Goal: Task Accomplishment & Management: Complete application form

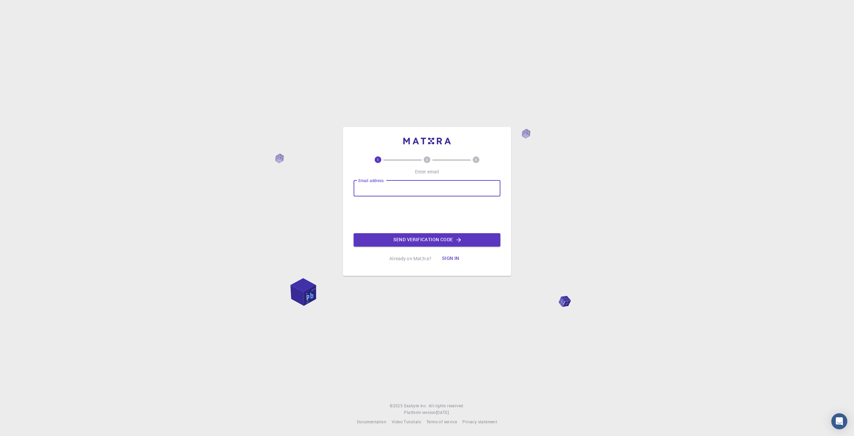
drag, startPoint x: 0, startPoint y: 0, endPoint x: 373, endPoint y: 188, distance: 417.6
click at [373, 188] on input "Email address" at bounding box center [427, 188] width 147 height 16
type input "f"
type input "[EMAIL_ADDRESS][DOMAIN_NAME]"
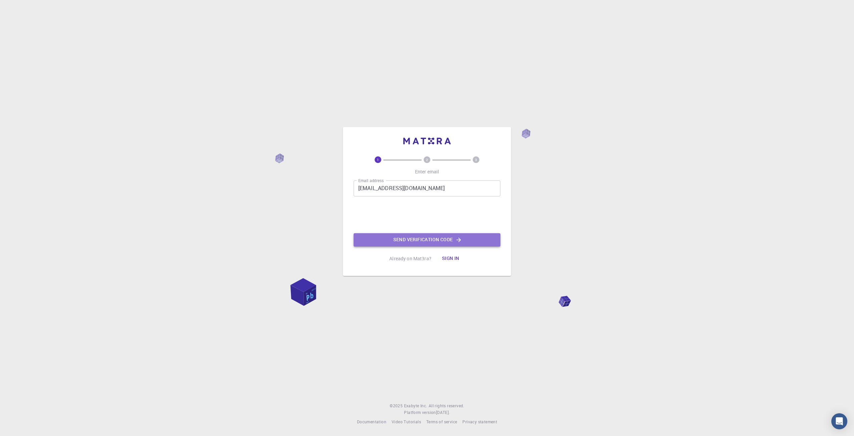
click at [431, 239] on button "Send verification code" at bounding box center [427, 239] width 147 height 13
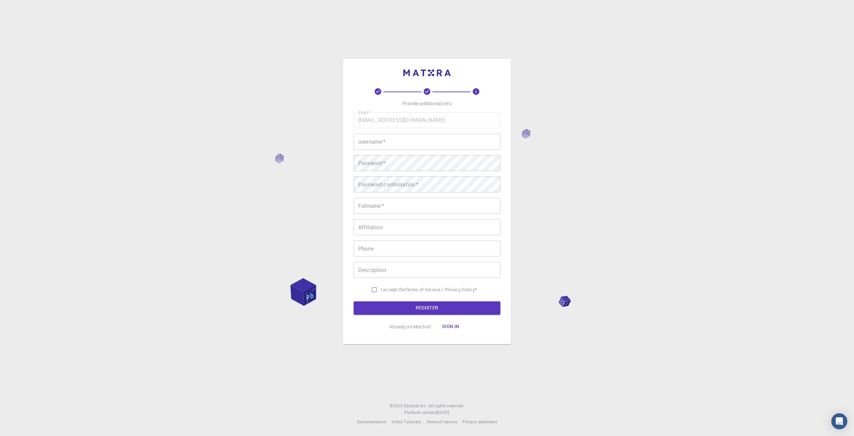
click at [392, 143] on input "username   *" at bounding box center [427, 141] width 147 height 16
type input "Fortera"
click at [391, 289] on span "I accept the" at bounding box center [393, 289] width 25 height 7
click at [381, 289] on input "I accept the Terms of Service / Privacy Policy *" at bounding box center [374, 289] width 13 height 13
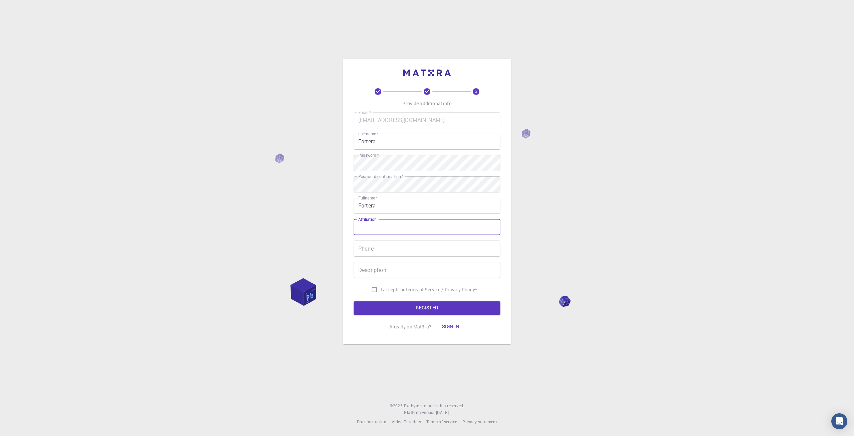
checkbox input "true"
click at [402, 305] on button "REGISTER" at bounding box center [427, 307] width 147 height 13
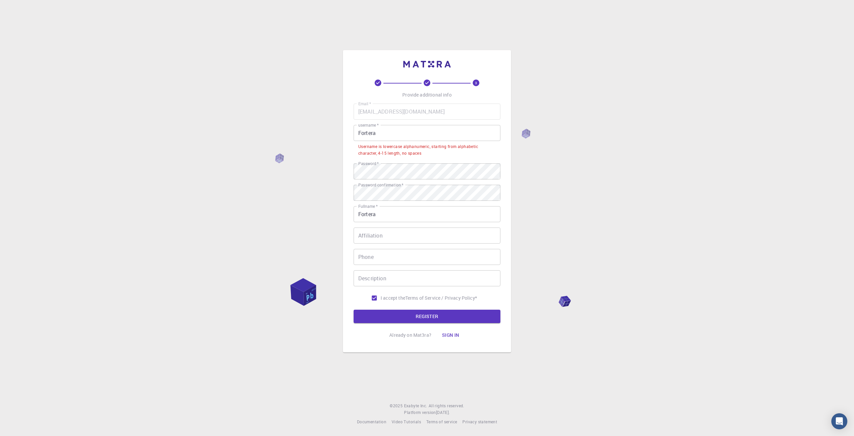
click at [382, 134] on input "Fortera" at bounding box center [427, 133] width 147 height 16
click at [358, 133] on input "Fortera" at bounding box center [427, 133] width 147 height 16
click at [526, 133] on div "3 Provide additional info Email   * [EMAIL_ADDRESS][DOMAIN_NAME] Email   * user…" at bounding box center [427, 218] width 854 height 436
drag, startPoint x: 403, startPoint y: 135, endPoint x: 353, endPoint y: 135, distance: 50.1
click at [353, 135] on div "3 Provide additional info Email   * [EMAIL_ADDRESS][DOMAIN_NAME] Email   * user…" at bounding box center [427, 201] width 168 height 302
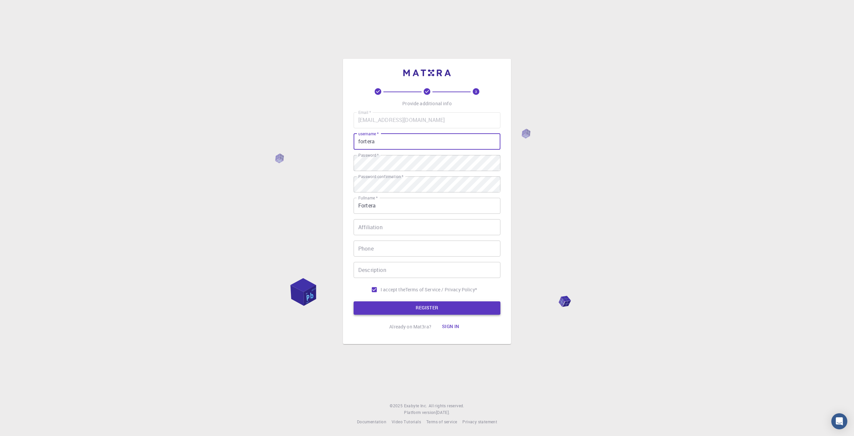
type input "fortera"
click at [420, 306] on button "REGISTER" at bounding box center [427, 307] width 147 height 13
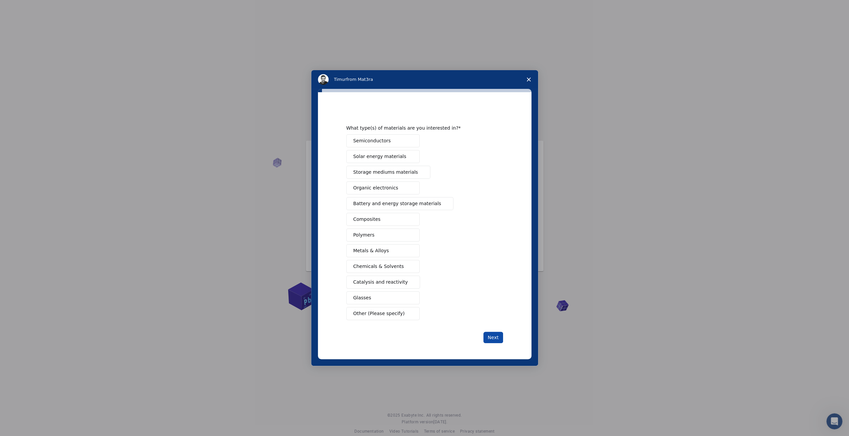
click at [495, 331] on button "Next" at bounding box center [494, 336] width 20 height 11
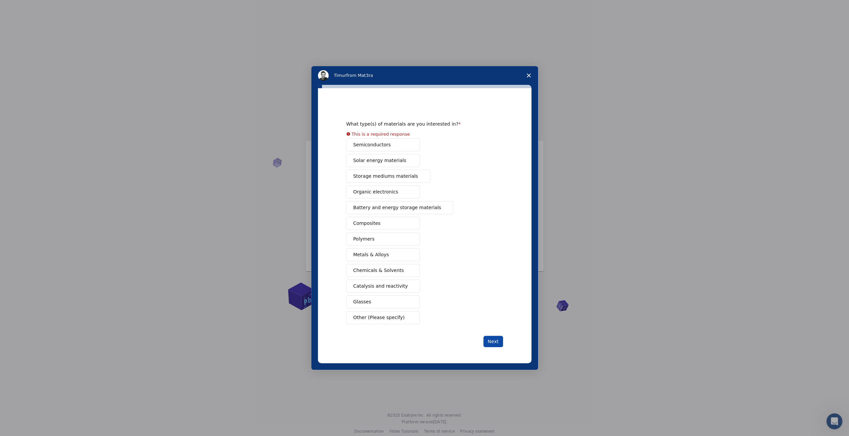
click at [494, 337] on button "Next" at bounding box center [494, 340] width 20 height 11
click at [396, 319] on div "What type(s) of materials are you interested in? This is a required response Se…" at bounding box center [424, 225] width 157 height 243
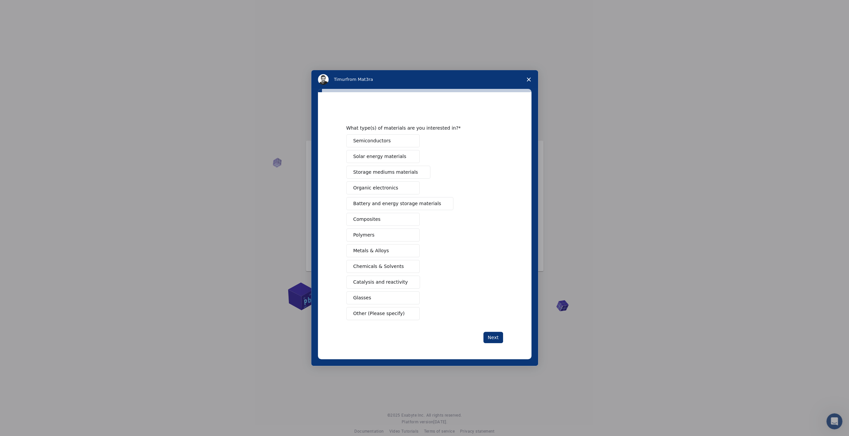
click at [393, 314] on span "Other (Please specify)" at bounding box center [378, 313] width 51 height 7
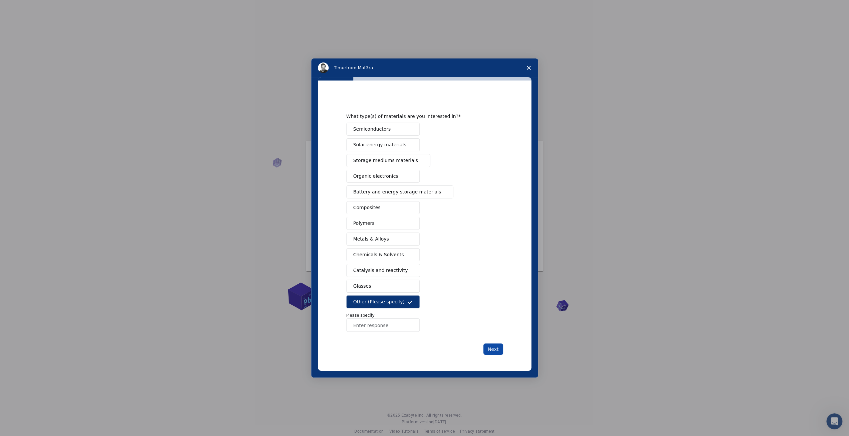
click at [492, 348] on button "Next" at bounding box center [494, 348] width 20 height 11
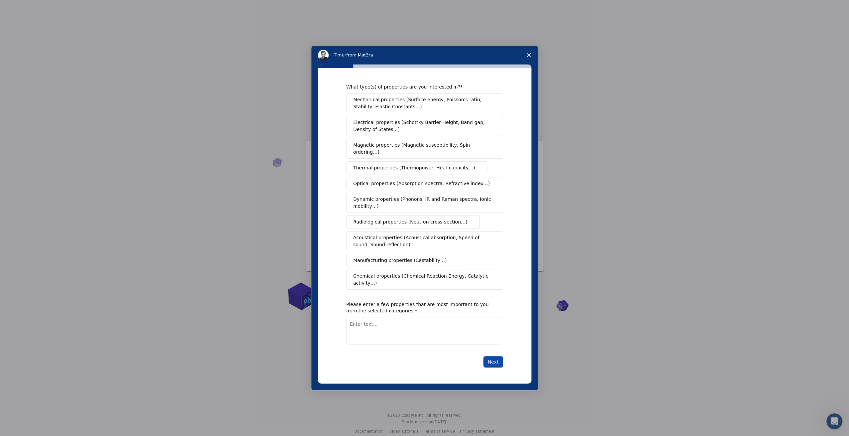
click at [498, 356] on button "Next" at bounding box center [494, 361] width 20 height 11
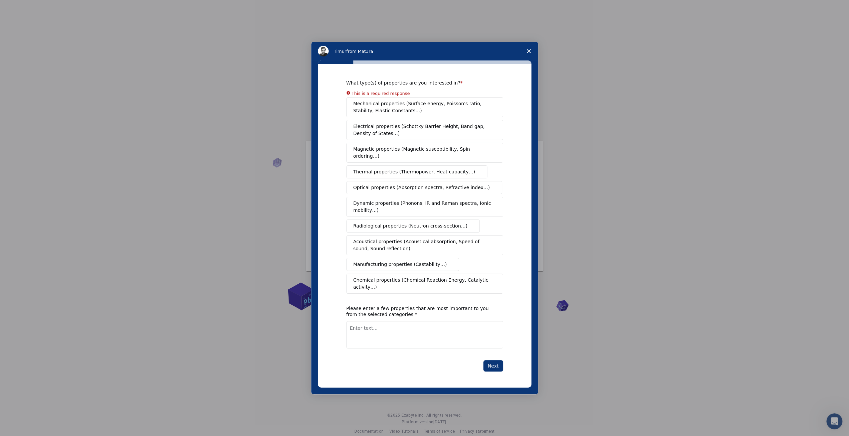
click at [441, 338] on textarea "Enter text..." at bounding box center [424, 334] width 157 height 27
type textarea "fdg"
click at [487, 360] on button "Next" at bounding box center [494, 365] width 20 height 11
click at [531, 58] on span "Close survey" at bounding box center [529, 51] width 19 height 19
